Goal: Task Accomplishment & Management: Manage account settings

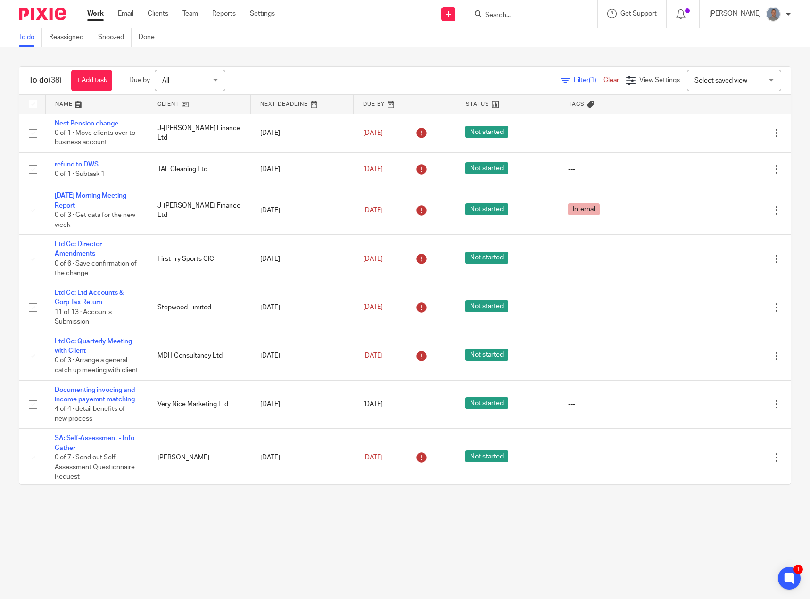
click at [522, 12] on input "Search" at bounding box center [526, 15] width 85 height 8
type input "c"
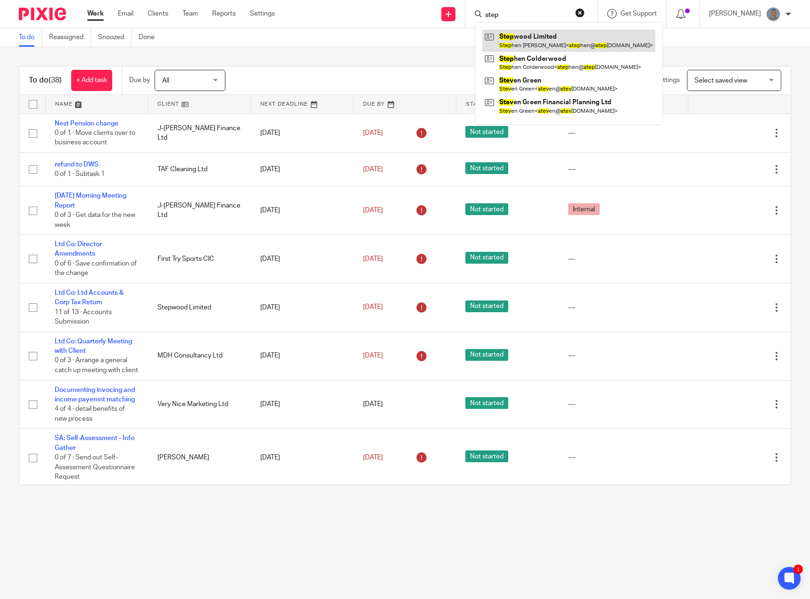
type input "step"
click at [542, 38] on link at bounding box center [569, 41] width 173 height 22
click at [547, 45] on link at bounding box center [569, 41] width 173 height 22
click at [542, 42] on link at bounding box center [569, 41] width 173 height 22
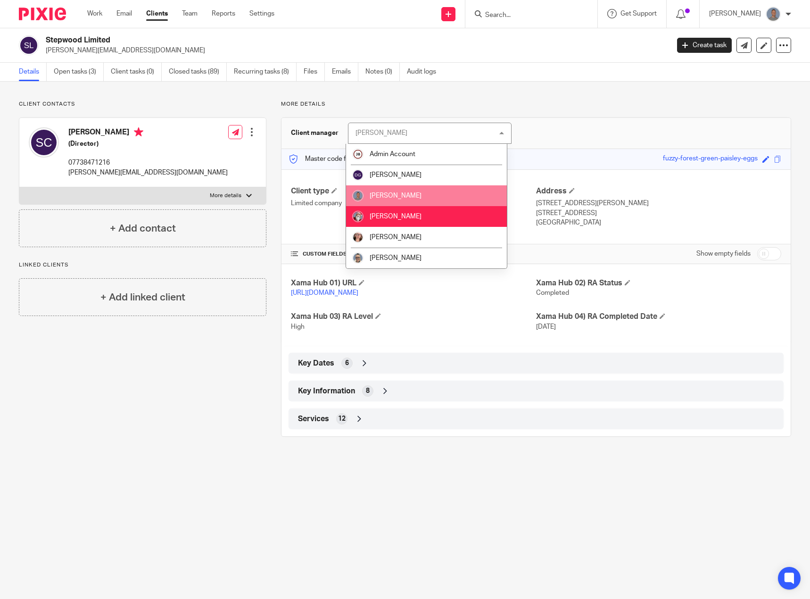
drag, startPoint x: 0, startPoint y: 0, endPoint x: 416, endPoint y: 193, distance: 458.3
click at [416, 197] on li "[PERSON_NAME]" at bounding box center [426, 195] width 161 height 21
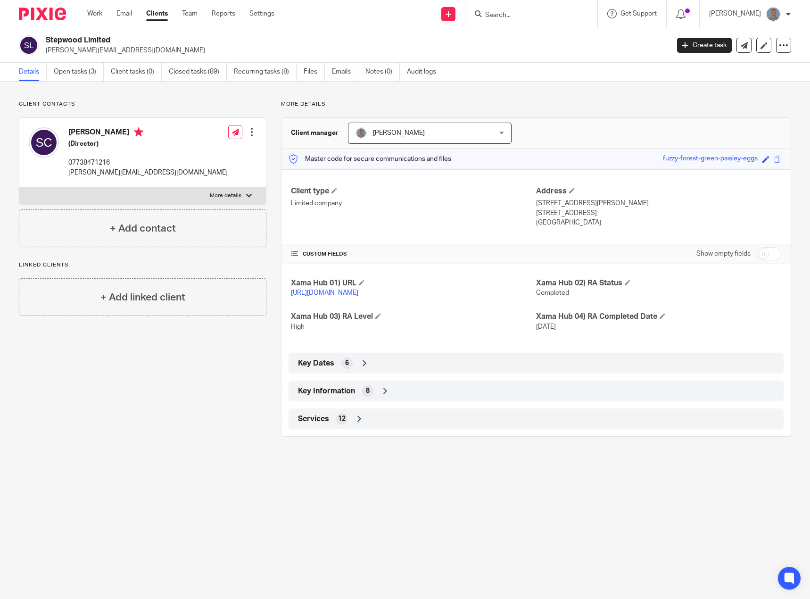
click at [501, 105] on p "More details" at bounding box center [536, 104] width 510 height 8
click at [507, 8] on form at bounding box center [534, 14] width 100 height 12
click at [77, 71] on link "Open tasks (3)" at bounding box center [79, 72] width 50 height 18
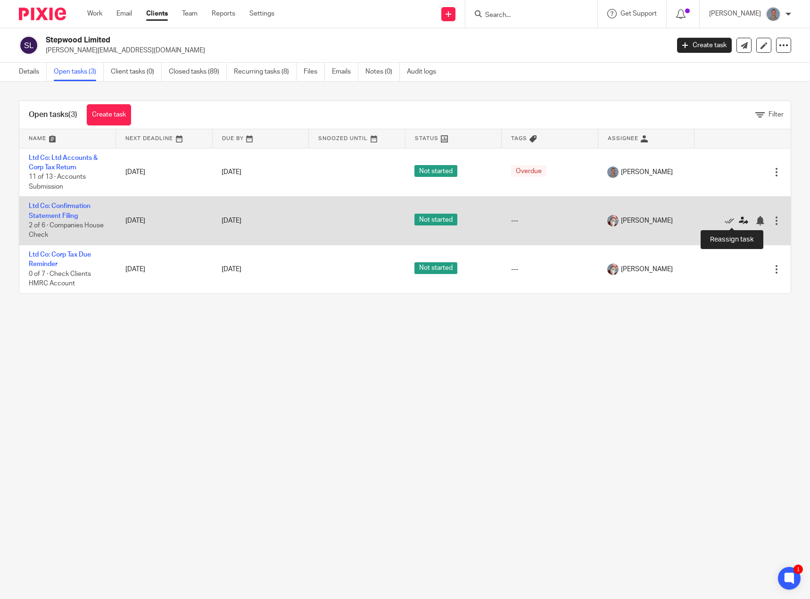
click at [739, 222] on icon at bounding box center [743, 220] width 9 height 9
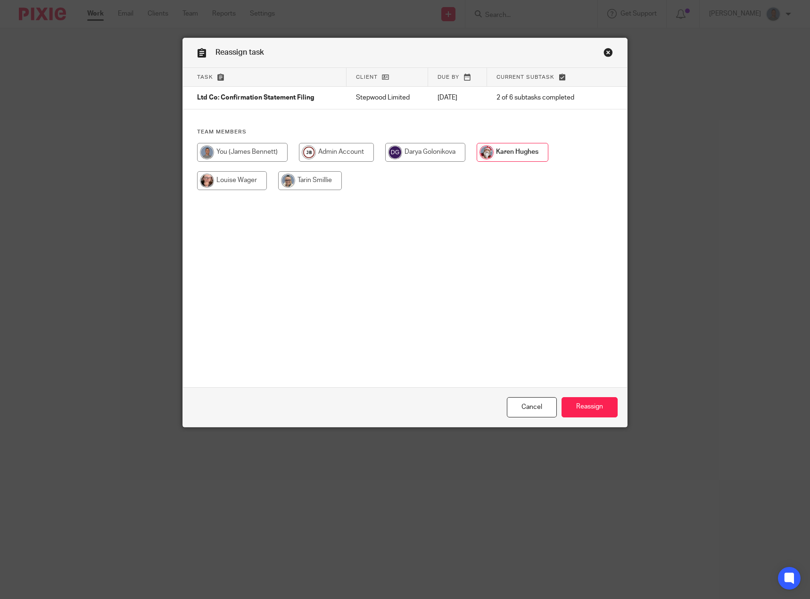
click at [255, 158] on input "radio" at bounding box center [242, 152] width 91 height 19
radio input "true"
click at [599, 407] on input "Reassign" at bounding box center [590, 407] width 56 height 20
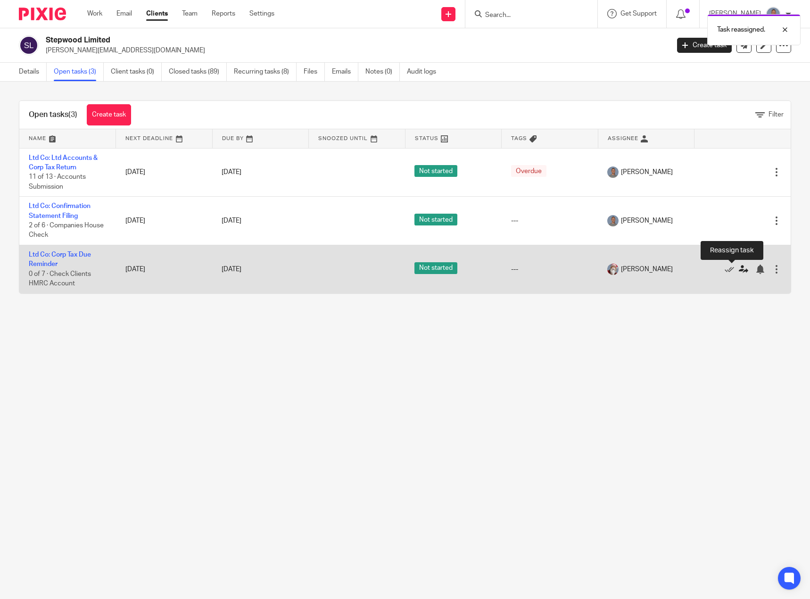
click at [739, 272] on icon at bounding box center [743, 269] width 9 height 9
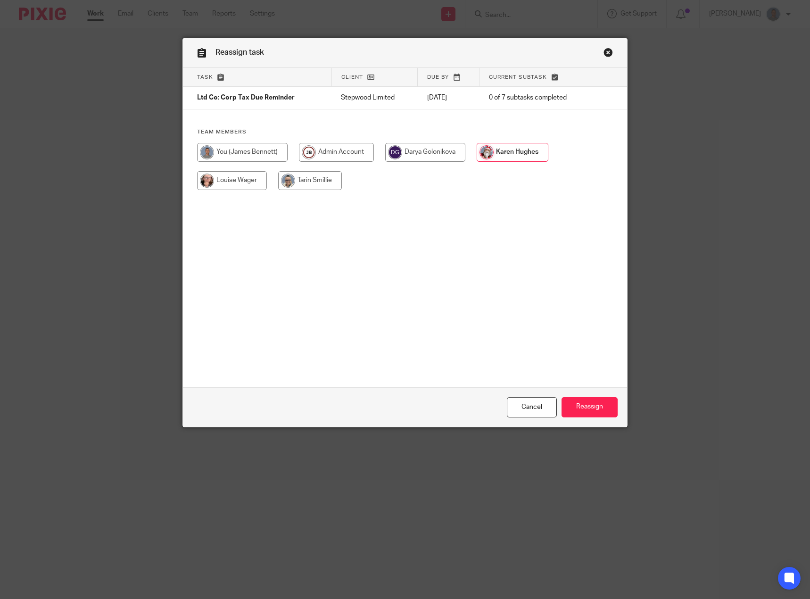
drag, startPoint x: 214, startPoint y: 152, endPoint x: 231, endPoint y: 157, distance: 18.0
click at [218, 153] on input "radio" at bounding box center [242, 152] width 91 height 19
radio input "true"
click at [585, 410] on input "Reassign" at bounding box center [590, 407] width 56 height 20
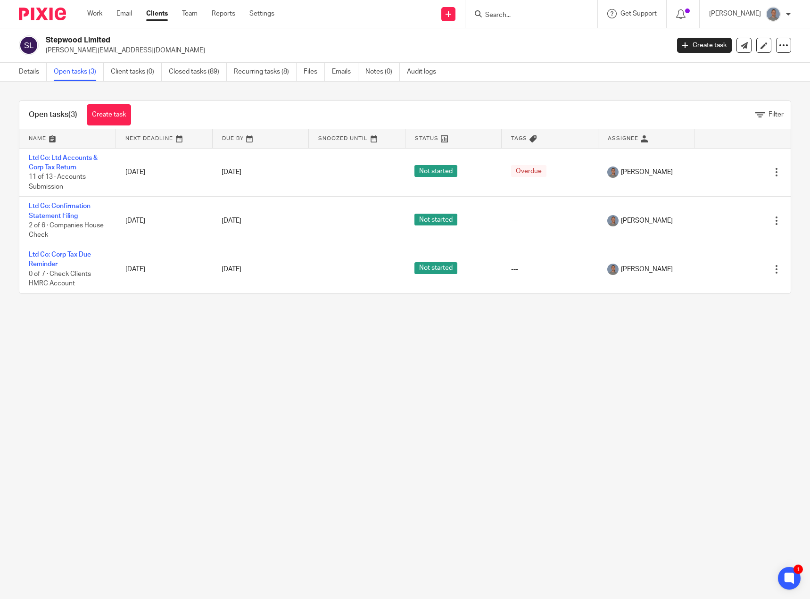
click at [523, 20] on div at bounding box center [532, 14] width 132 height 28
click at [518, 13] on input "Search" at bounding box center [526, 15] width 85 height 8
click at [451, 14] on icon at bounding box center [449, 14] width 6 height 6
click at [459, 46] on link "Send new email" at bounding box center [455, 44] width 58 height 14
click at [454, 57] on link "Create task" at bounding box center [455, 58] width 58 height 14
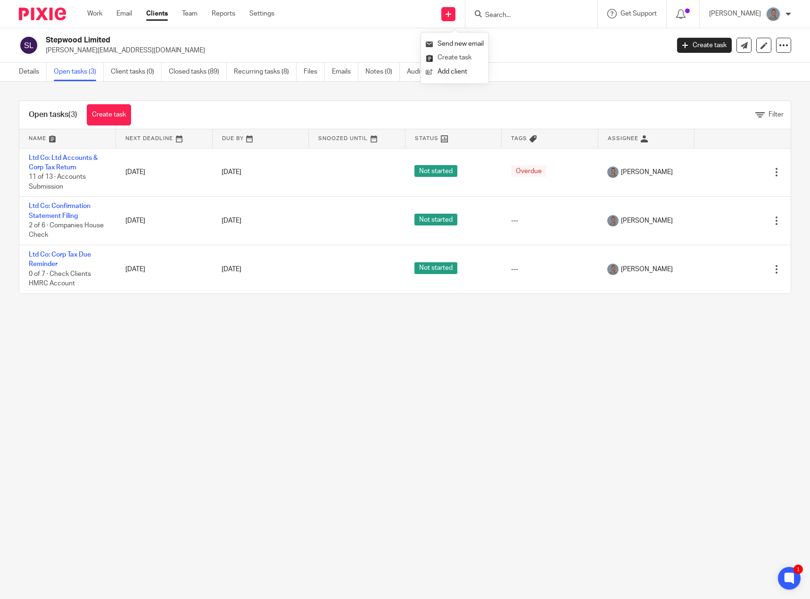
click at [465, 59] on link "Create task" at bounding box center [455, 58] width 58 height 14
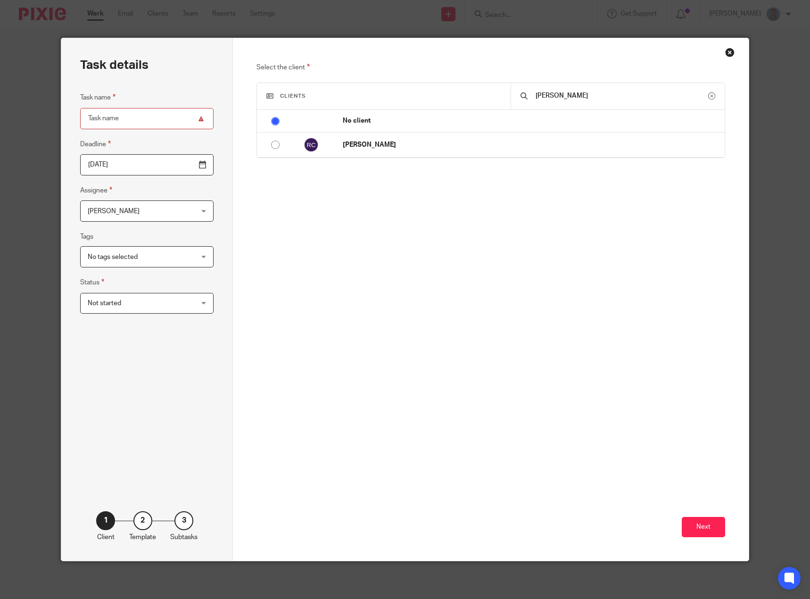
click at [452, 140] on td "[PERSON_NAME]" at bounding box center [528, 145] width 391 height 25
radio input "false"
radio input "true"
click at [688, 521] on button "Next" at bounding box center [703, 527] width 43 height 20
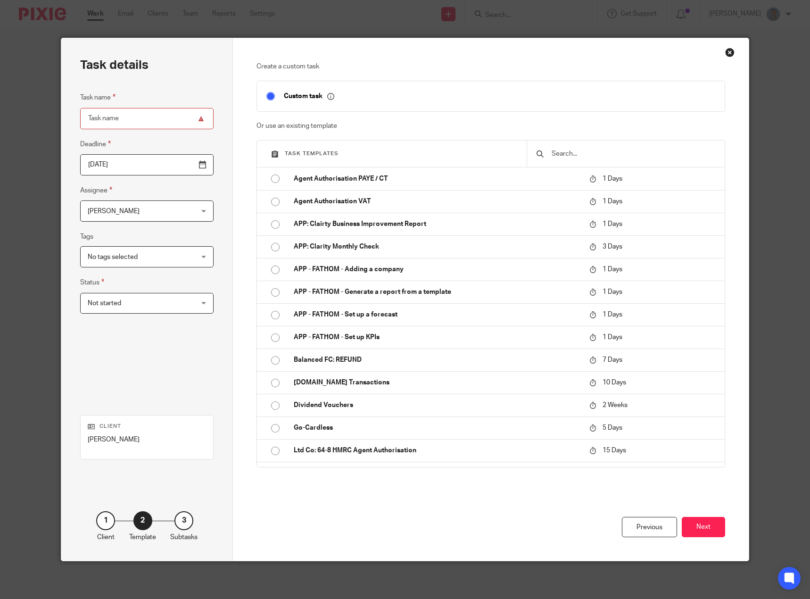
click at [576, 156] on input "text" at bounding box center [633, 154] width 165 height 10
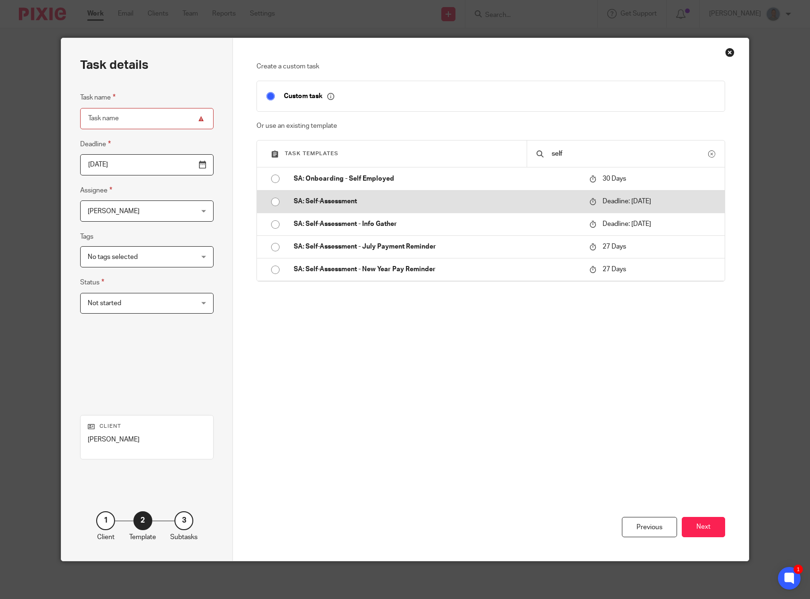
type input "self"
click at [349, 200] on p "SA: Self-Assessment" at bounding box center [437, 201] width 286 height 9
type input "2026-01-31"
type input "SA: Self-Assessment"
checkbox input "false"
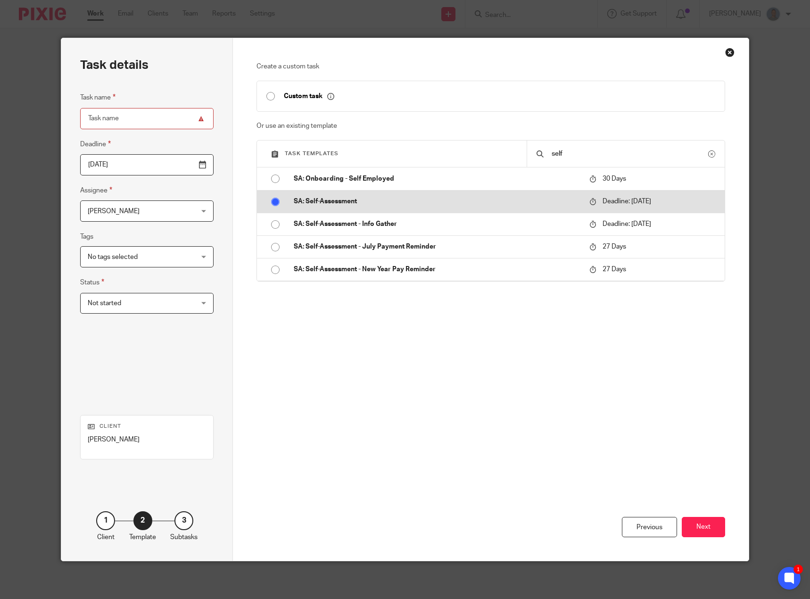
radio input "true"
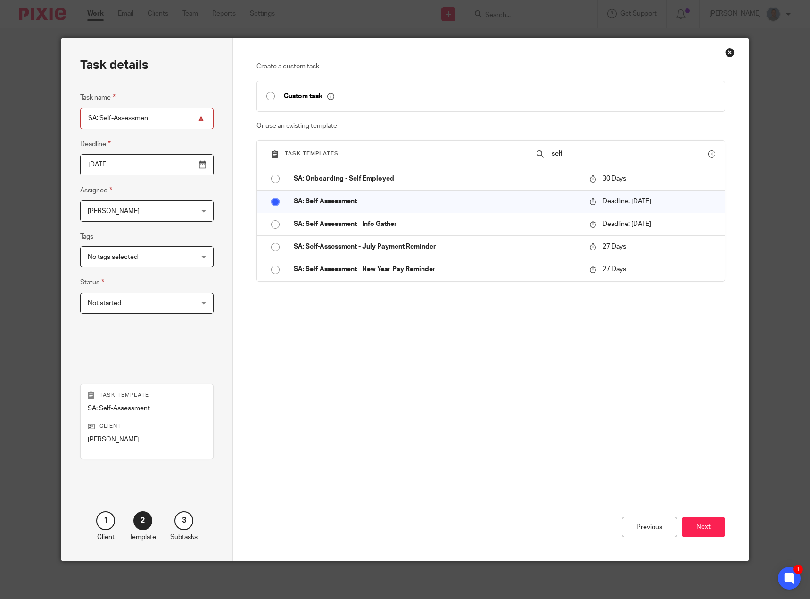
click at [153, 118] on input "SA: Self-Assessment" at bounding box center [147, 118] width 134 height 21
type input "SA: Self-Assessment 21-22 i think!"
click at [132, 210] on span "[PERSON_NAME]" at bounding box center [138, 211] width 100 height 20
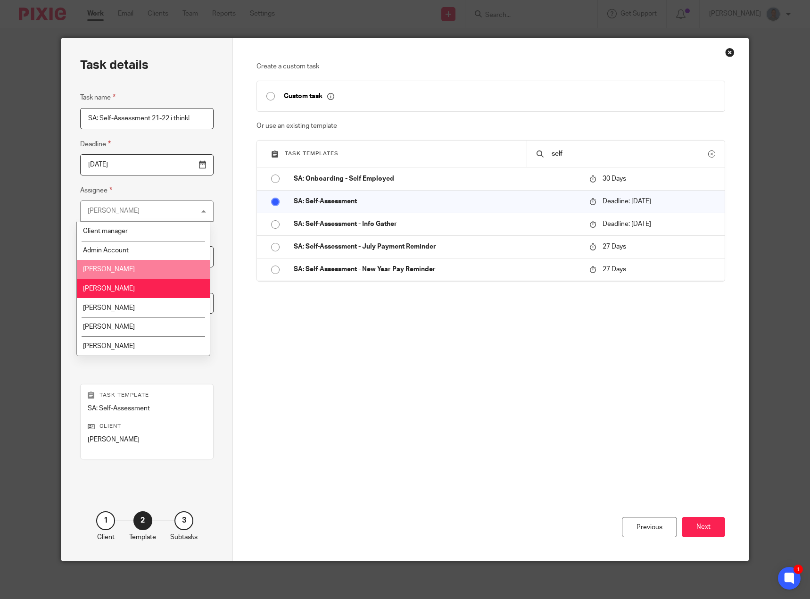
click at [127, 265] on li "[PERSON_NAME]" at bounding box center [143, 269] width 133 height 19
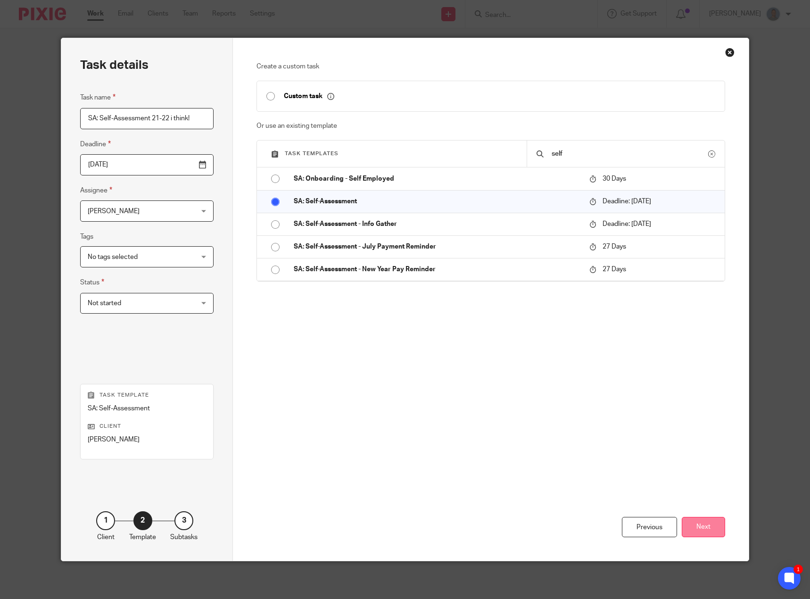
click at [708, 528] on button "Next" at bounding box center [703, 527] width 43 height 20
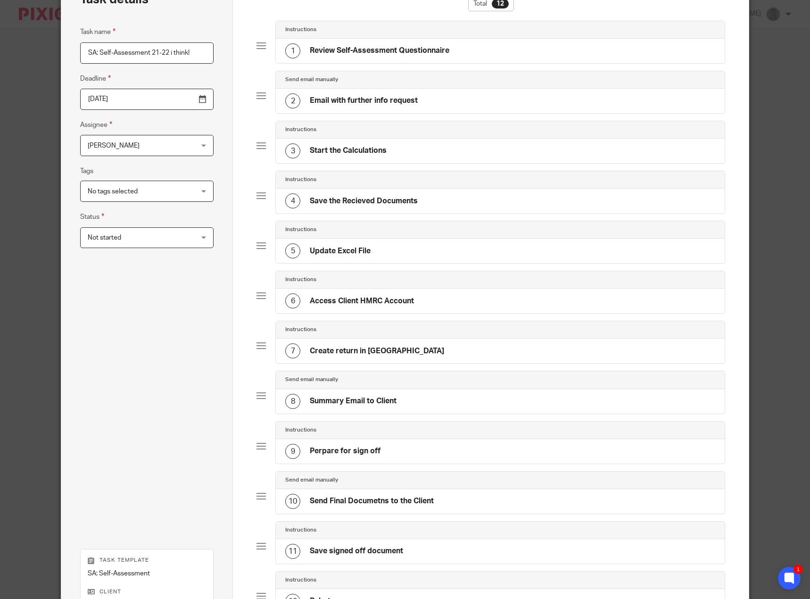
scroll to position [231, 0]
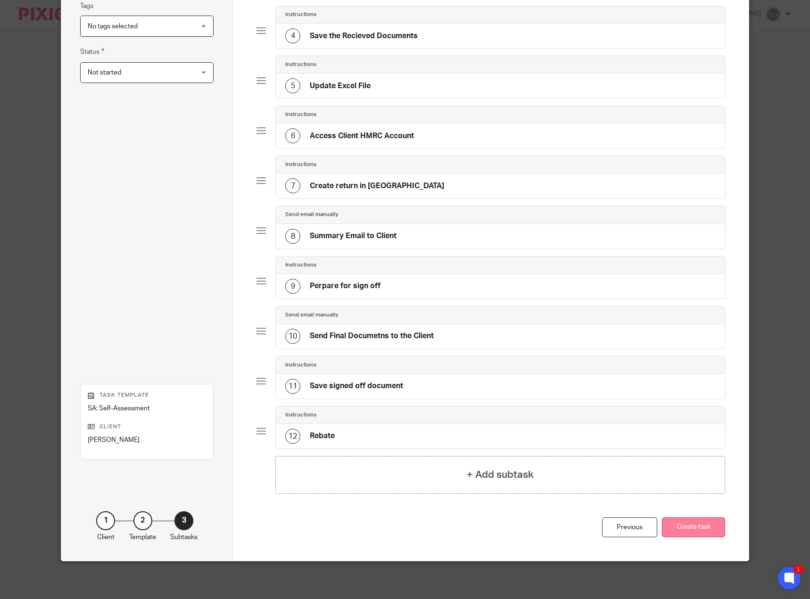
click at [709, 527] on button "Create task" at bounding box center [693, 527] width 63 height 20
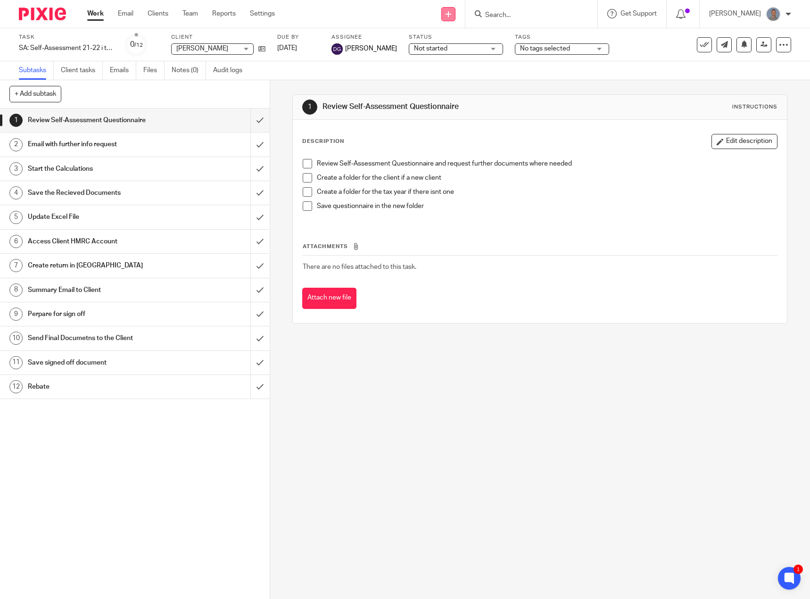
click at [451, 14] on icon at bounding box center [449, 14] width 6 height 6
click at [465, 56] on link "Create task" at bounding box center [455, 58] width 58 height 14
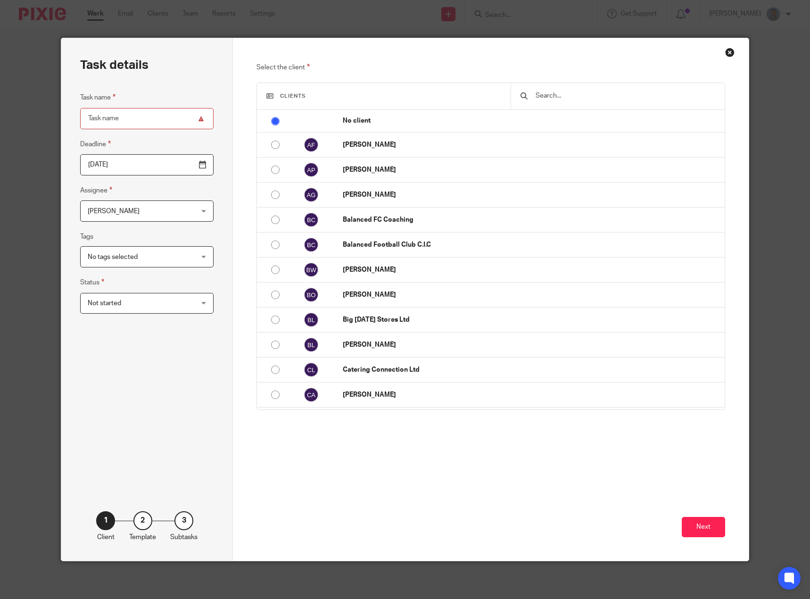
click at [551, 100] on input "text" at bounding box center [625, 96] width 181 height 10
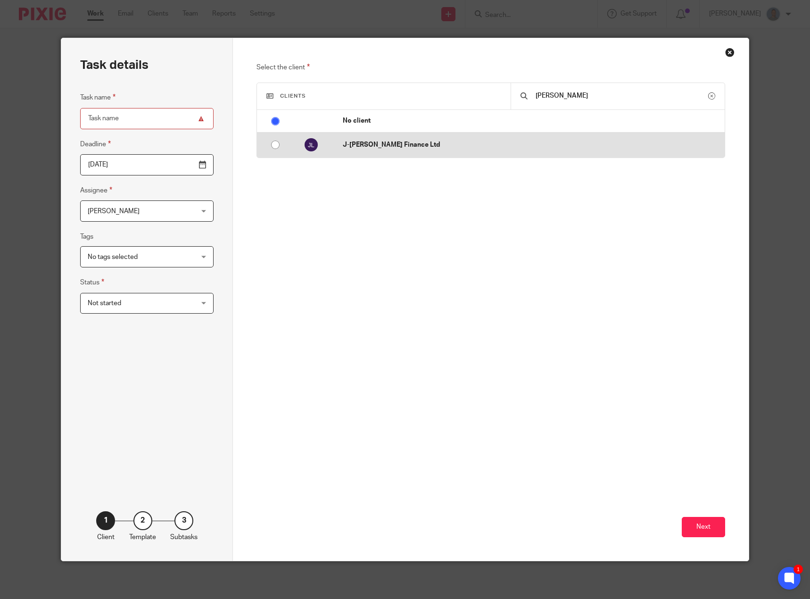
type input "[PERSON_NAME]"
click at [377, 137] on td "J-[PERSON_NAME] Finance Ltd" at bounding box center [528, 145] width 391 height 25
radio input "false"
radio input "true"
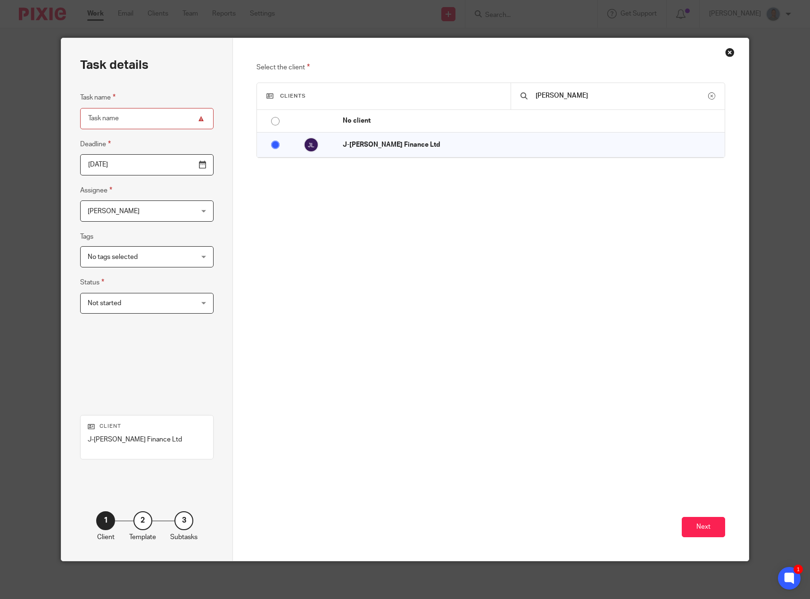
click at [173, 121] on input "Task name" at bounding box center [147, 118] width 134 height 21
drag, startPoint x: 136, startPoint y: 117, endPoint x: 49, endPoint y: 112, distance: 87.4
click at [49, 112] on div "Task details Task name Registered C Deadline 2025-08-27 Assignee James Bennett …" at bounding box center [405, 299] width 810 height 599
type input "Company House Verifciation"
click at [707, 528] on button "Next" at bounding box center [703, 527] width 43 height 20
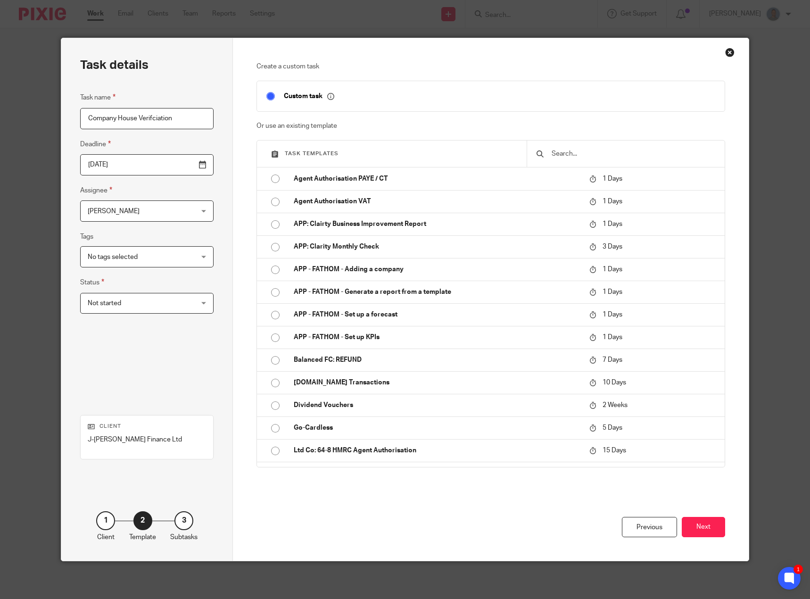
click at [116, 209] on span "[PERSON_NAME]" at bounding box center [114, 211] width 52 height 7
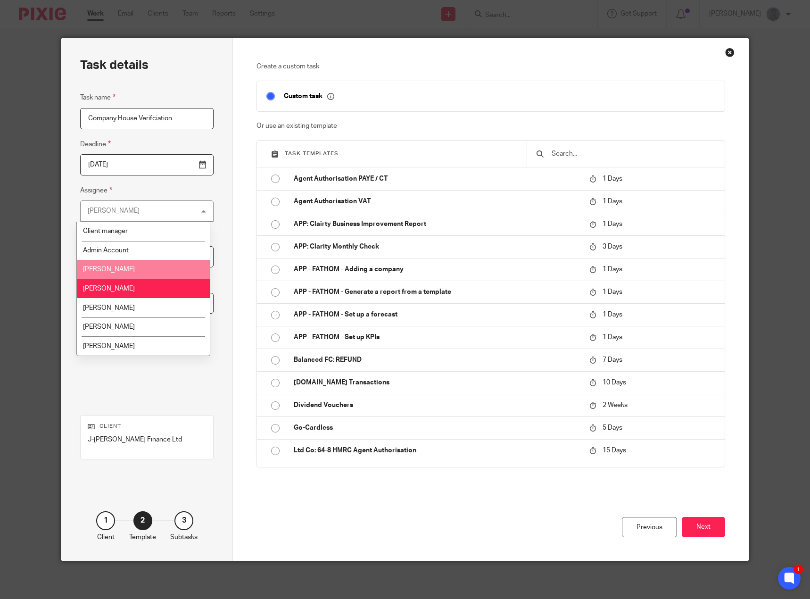
click at [116, 267] on span "[PERSON_NAME]" at bounding box center [109, 269] width 52 height 7
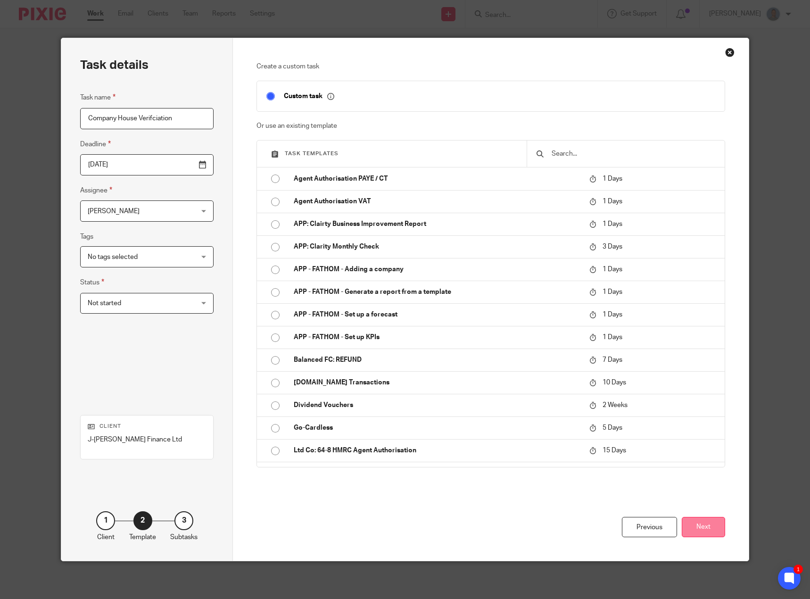
click at [702, 525] on button "Next" at bounding box center [703, 527] width 43 height 20
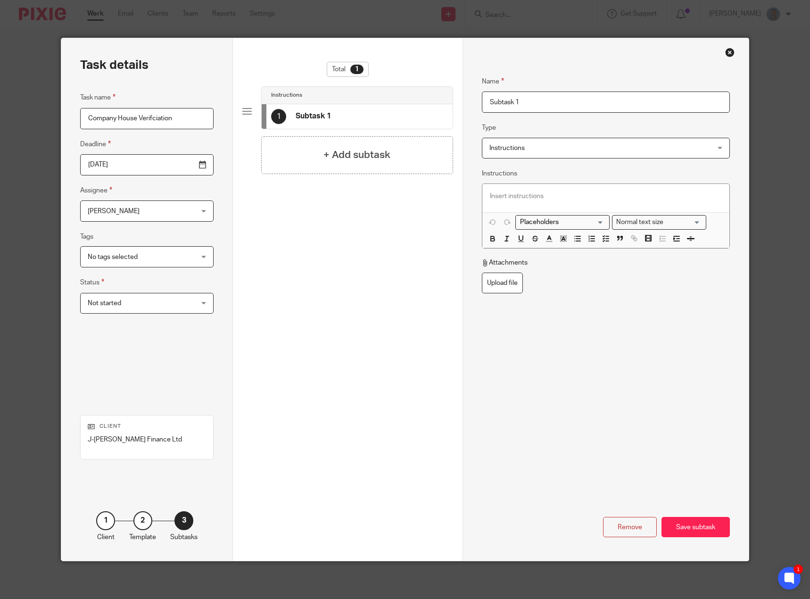
click at [518, 191] on p at bounding box center [606, 195] width 233 height 9
drag, startPoint x: 454, startPoint y: 99, endPoint x: 432, endPoint y: 99, distance: 22.2
click at [433, 99] on div "Task details Task name Company House Verifciation Deadline 2025-08-27 Assignee …" at bounding box center [405, 299] width 688 height 523
type input "L"
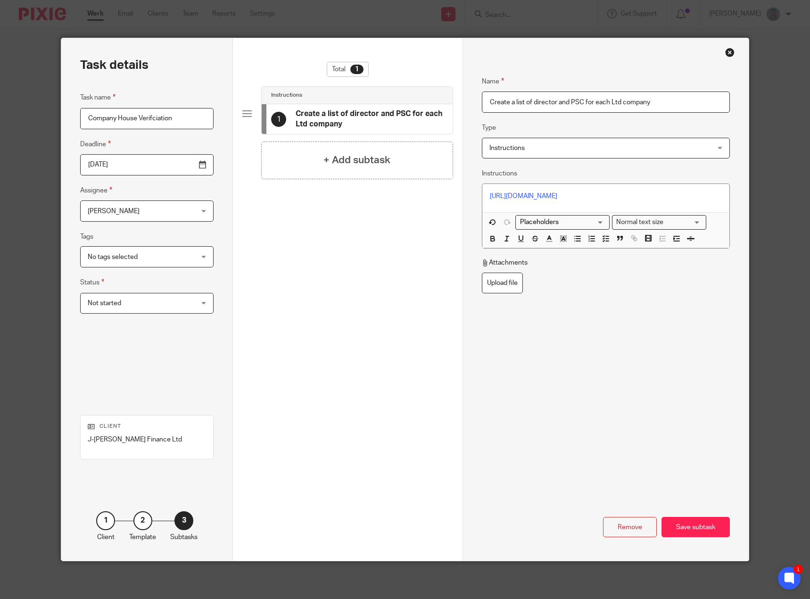
click at [659, 104] on input "Create a list of director and PSC for each Ltd company" at bounding box center [606, 102] width 249 height 21
type input "Create a list of director and PSC for each Ltd company"
click at [138, 165] on input "2025-08-27" at bounding box center [147, 164] width 134 height 21
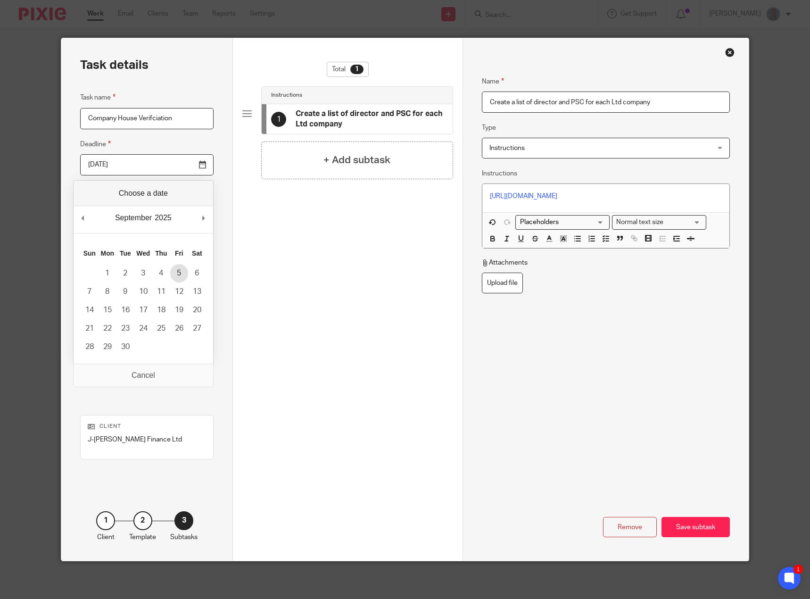
type input "2025-09-05"
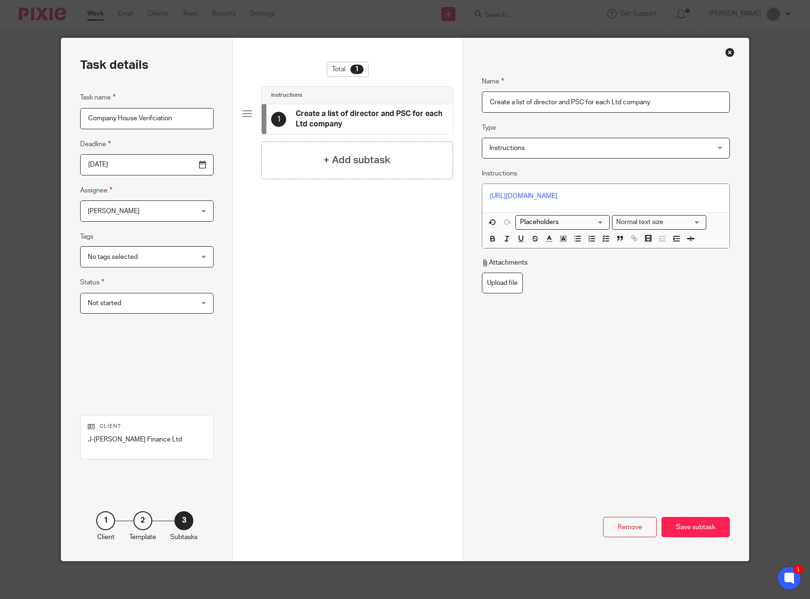
click at [307, 285] on div "Total 1 Instructions 1 Create a list of director and PSC for each Ltd company +…" at bounding box center [347, 216] width 210 height 308
click at [331, 150] on div "+ Add subtask" at bounding box center [356, 160] width 191 height 38
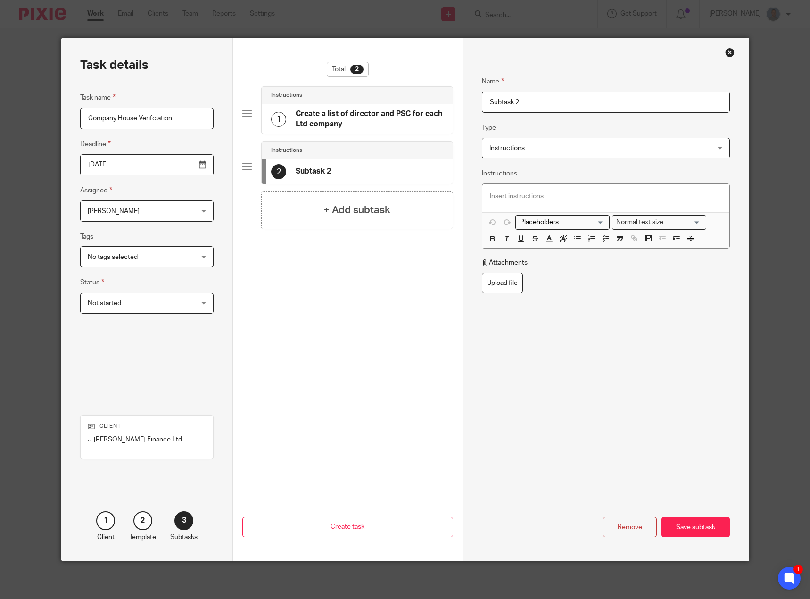
drag, startPoint x: 498, startPoint y: 107, endPoint x: 483, endPoint y: 107, distance: 15.6
click at [483, 107] on input "Subtask 2" at bounding box center [606, 102] width 249 height 21
type input "All ltd company clients"
click at [354, 330] on div "Total 2 Instructions 1 Create a list of director and PSC for each Ltd company I…" at bounding box center [347, 223] width 210 height 323
drag, startPoint x: 332, startPoint y: 157, endPoint x: 335, endPoint y: 95, distance: 61.4
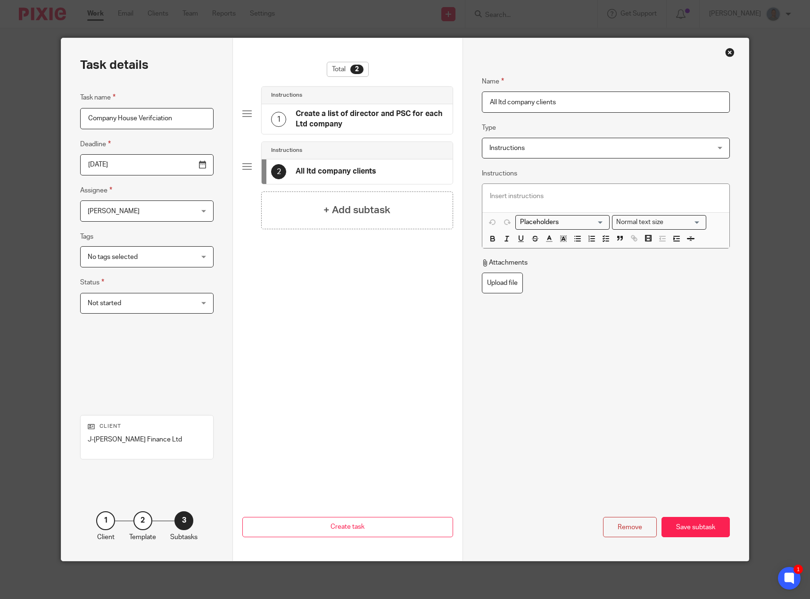
click at [335, 95] on div "Instructions 1 Create a list of director and PSC for each Ltd company Instructi…" at bounding box center [347, 138] width 210 height 105
click at [689, 529] on div "Save subtask" at bounding box center [696, 527] width 68 height 20
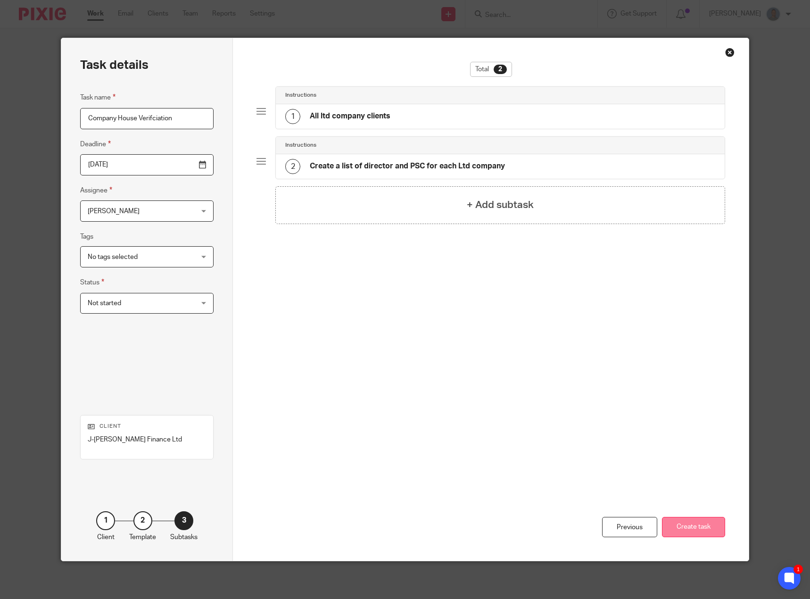
click at [701, 526] on button "Create task" at bounding box center [693, 527] width 63 height 20
